Goal: Transaction & Acquisition: Purchase product/service

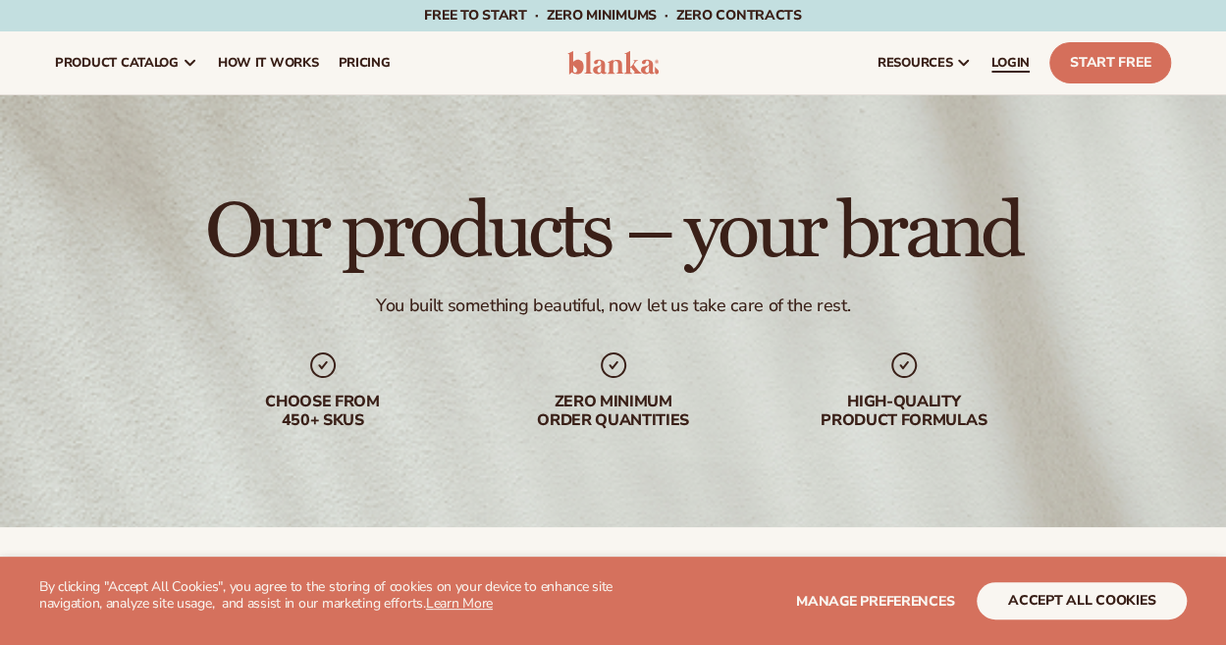
click at [999, 60] on span "LOGIN" at bounding box center [1010, 63] width 38 height 16
click at [1013, 69] on span "LOGIN" at bounding box center [1010, 63] width 38 height 16
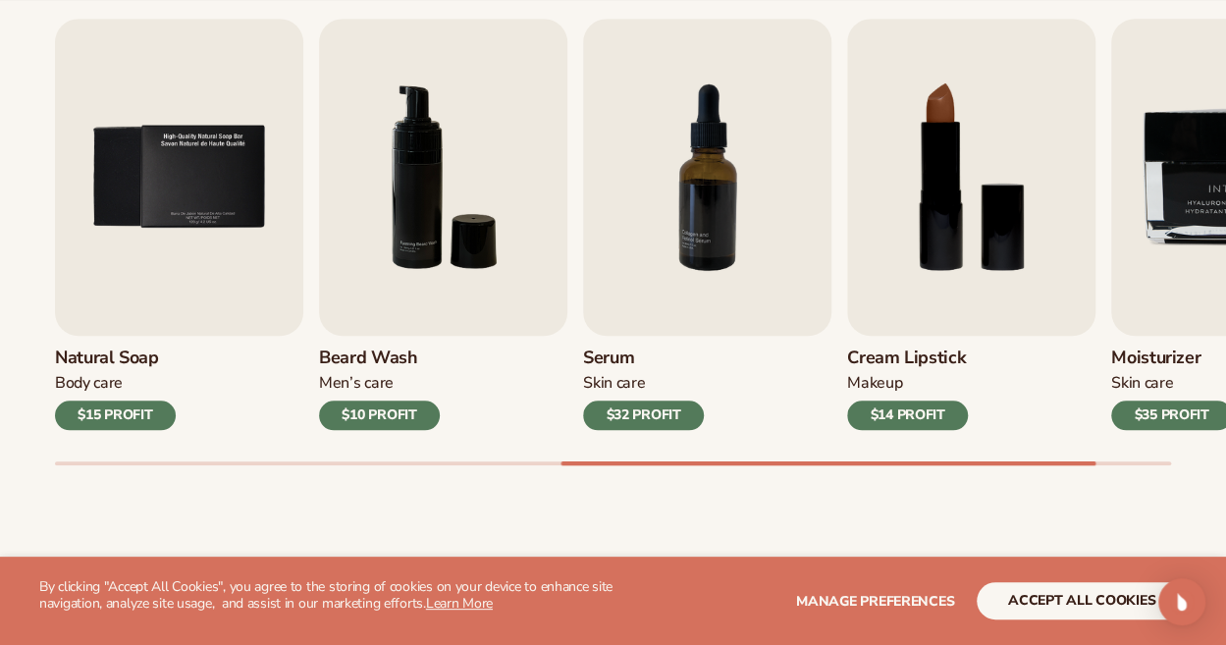
scroll to position [686, 0]
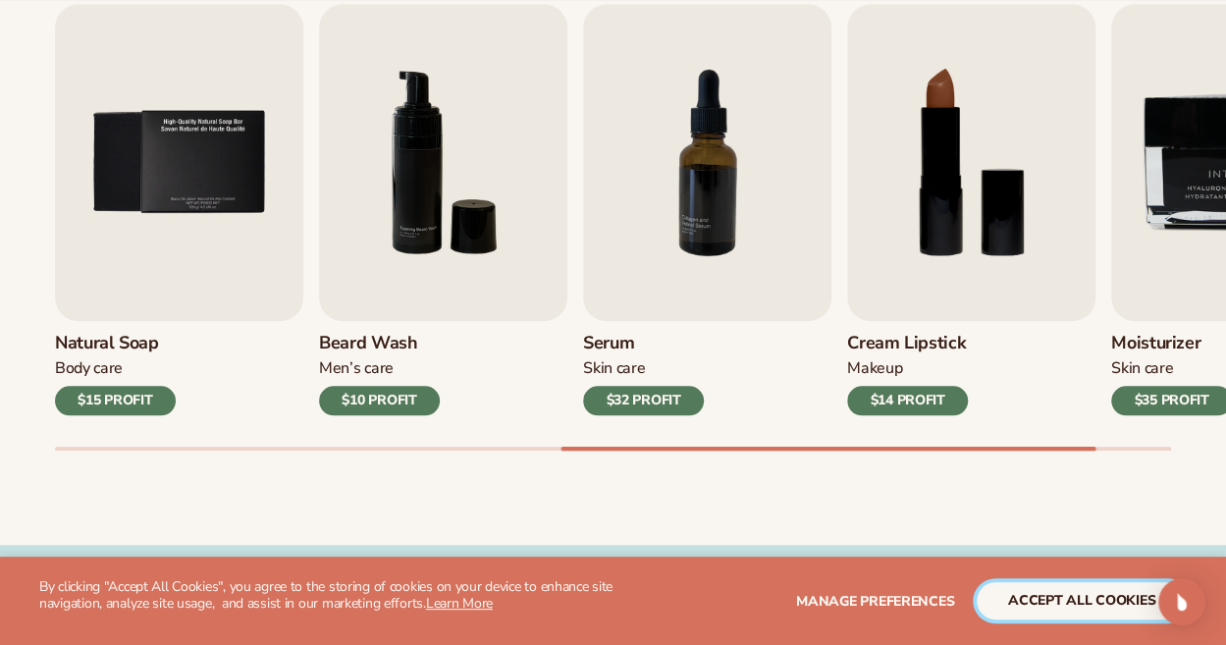
click at [1033, 606] on button "accept all cookies" at bounding box center [1082, 600] width 210 height 37
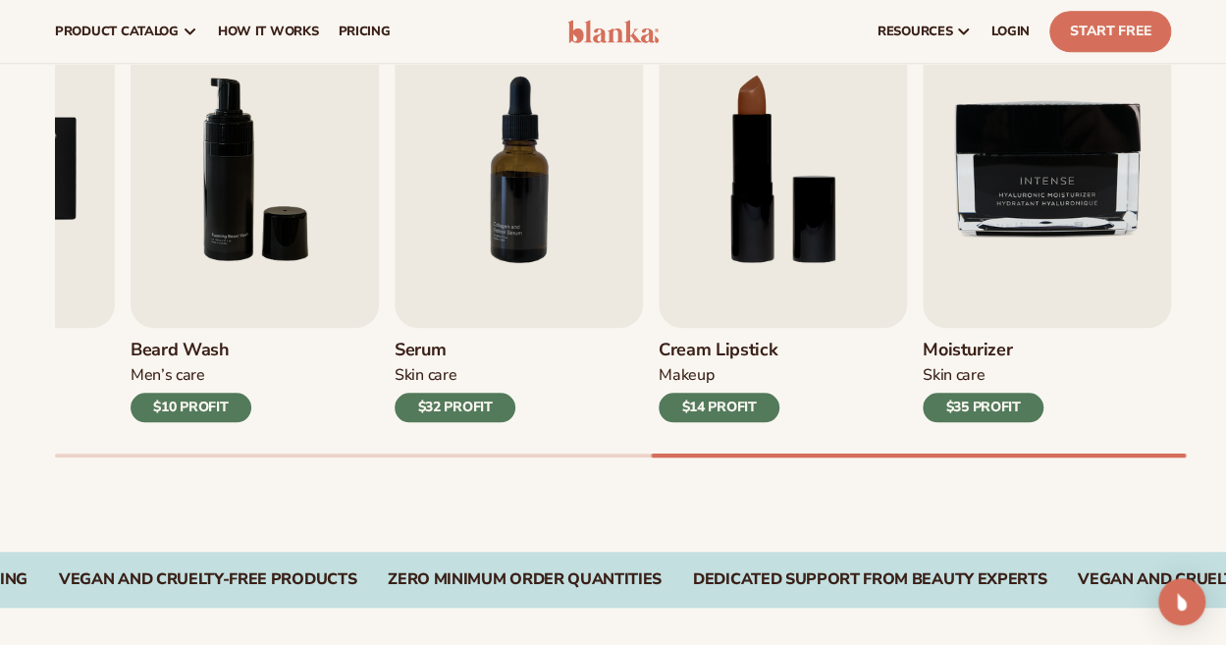
scroll to position [680, 0]
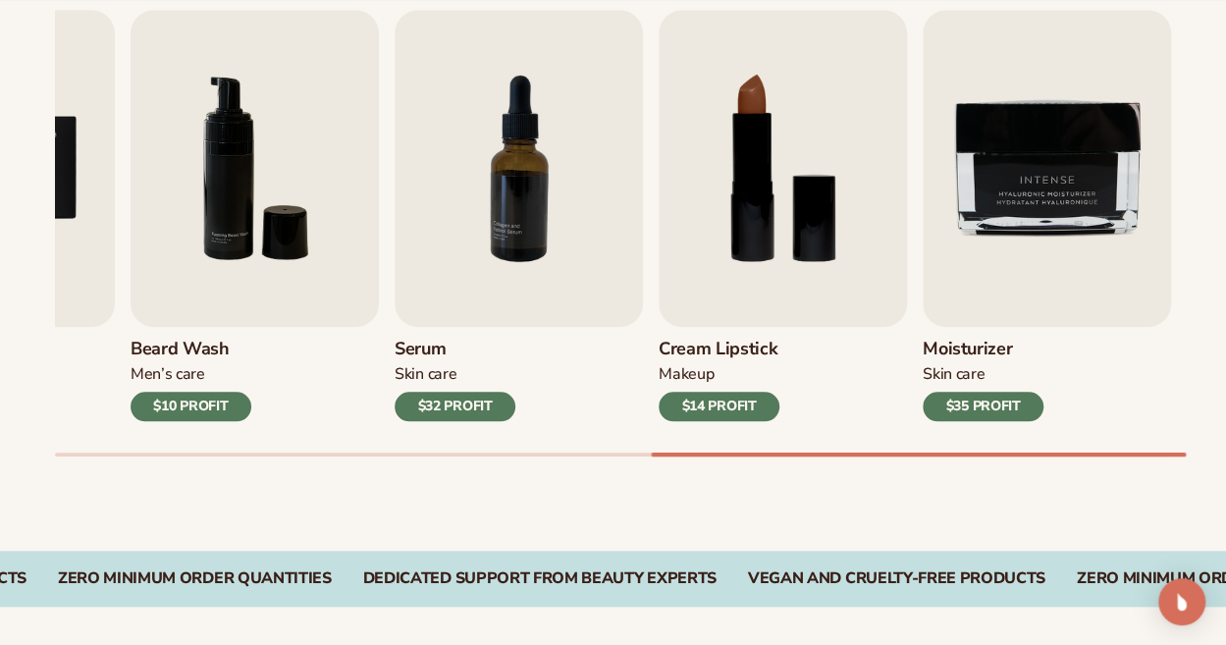
click at [483, 411] on div "$32 PROFIT" at bounding box center [455, 406] width 121 height 29
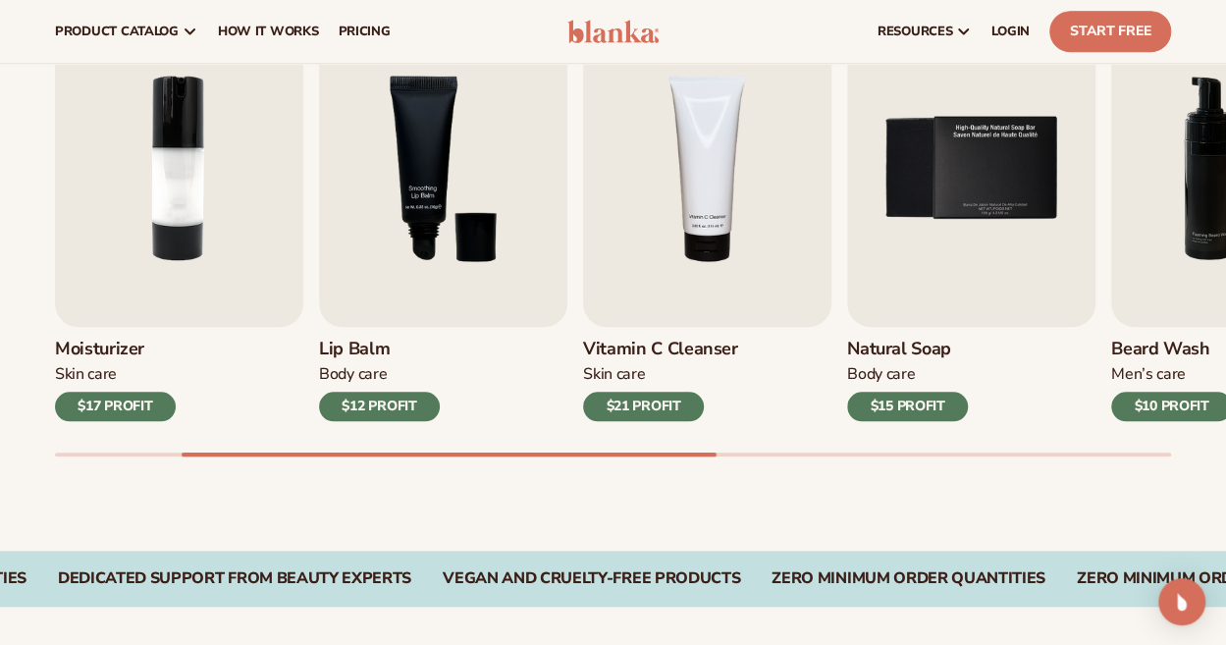
scroll to position [0, 0]
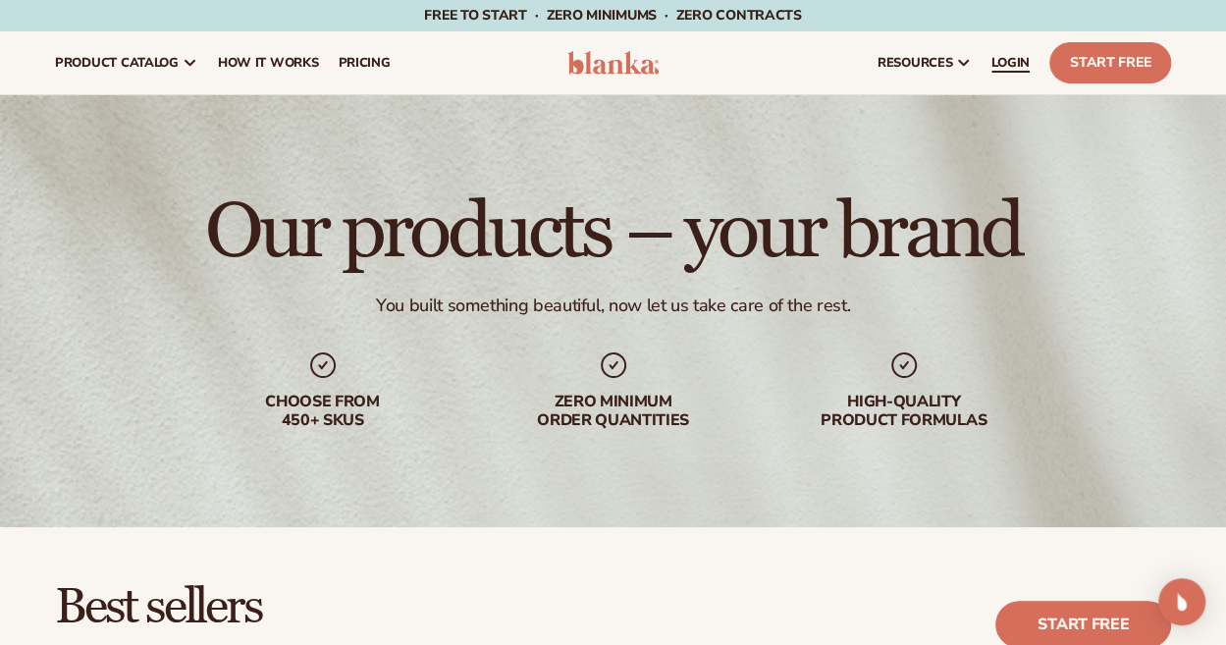
click at [1007, 64] on span "LOGIN" at bounding box center [1010, 63] width 38 height 16
